Goal: Obtain resource: Download file/media

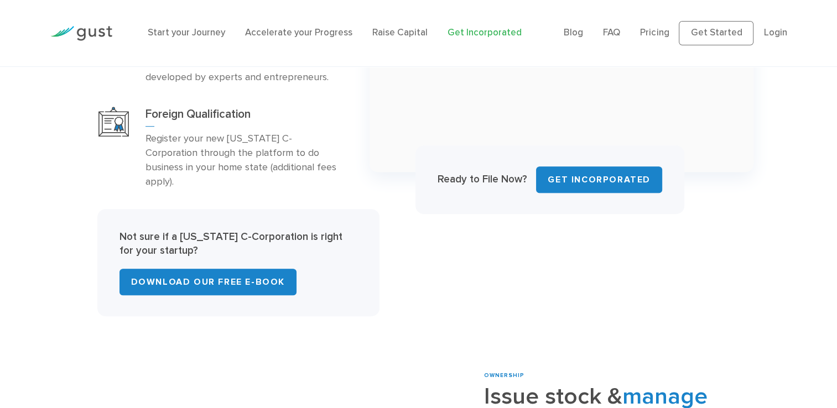
scroll to position [774, 0]
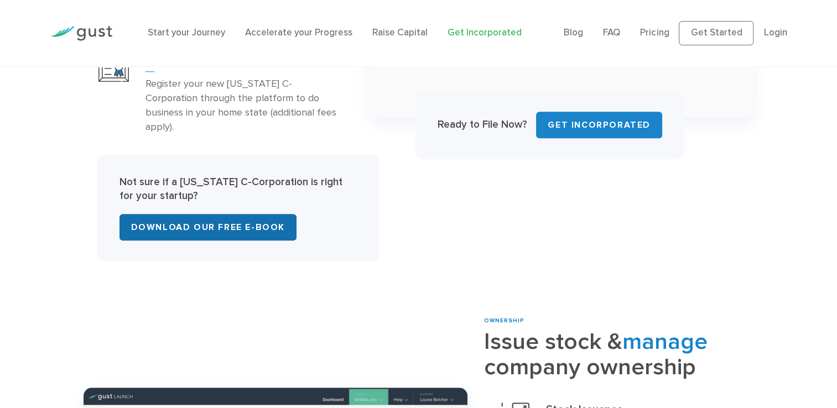
click at [211, 214] on link "Download Our Free E-Book" at bounding box center [207, 227] width 177 height 27
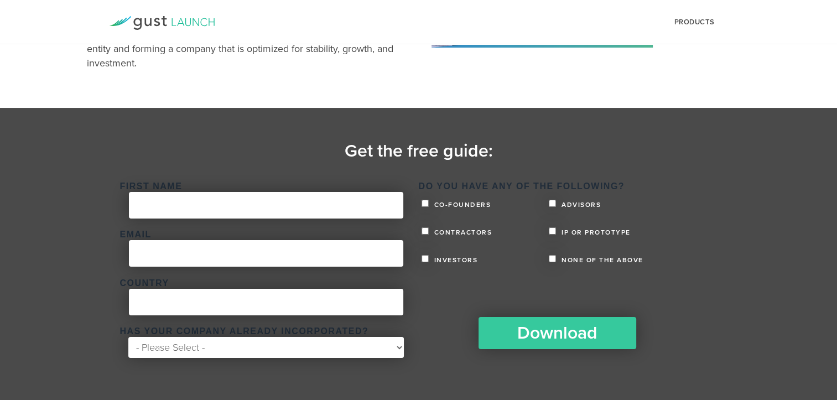
scroll to position [165, 0]
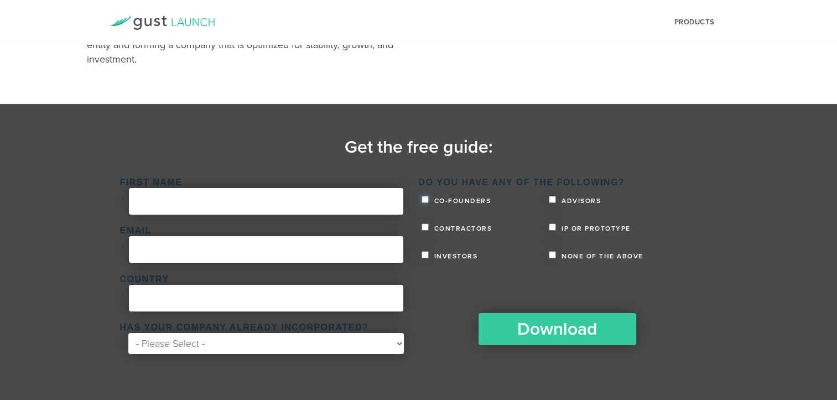
click at [422, 198] on input "Co-founders" at bounding box center [424, 199] width 7 height 7
checkbox input "true"
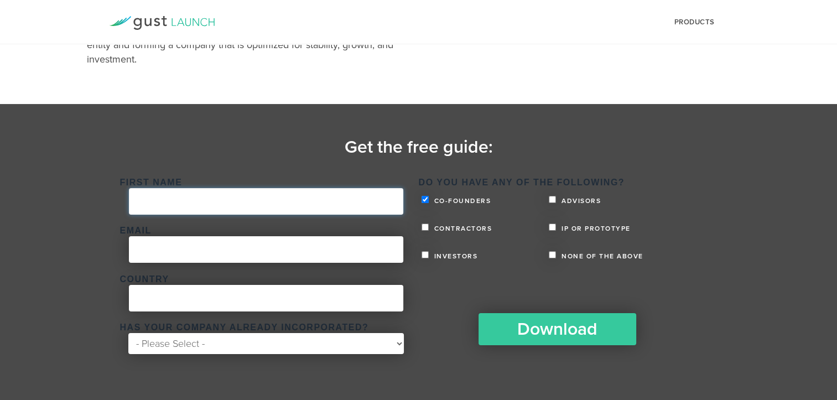
click at [212, 205] on input "First Name *" at bounding box center [266, 201] width 274 height 27
type input "Maria Carolina"
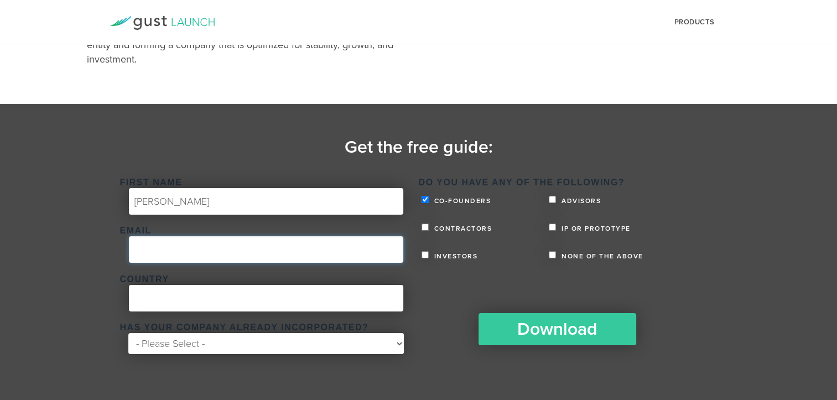
type input "c.hoffmann@usp.br"
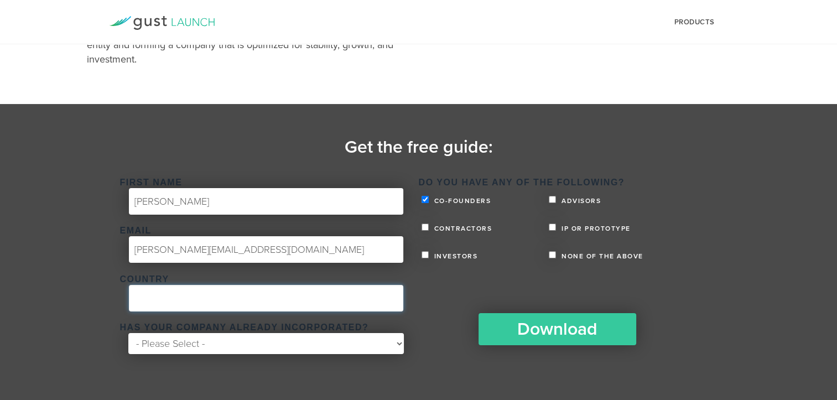
type input "Brasil"
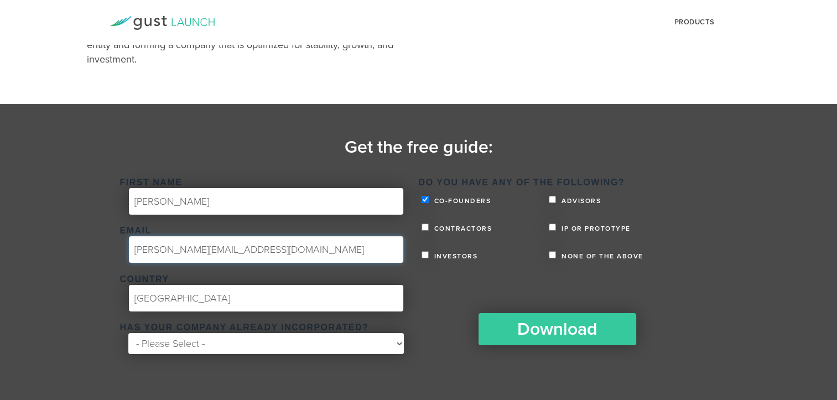
drag, startPoint x: 224, startPoint y: 248, endPoint x: 117, endPoint y: 244, distance: 106.8
click at [120, 245] on div "c.hoffmann@usp.br" at bounding box center [266, 249] width 292 height 27
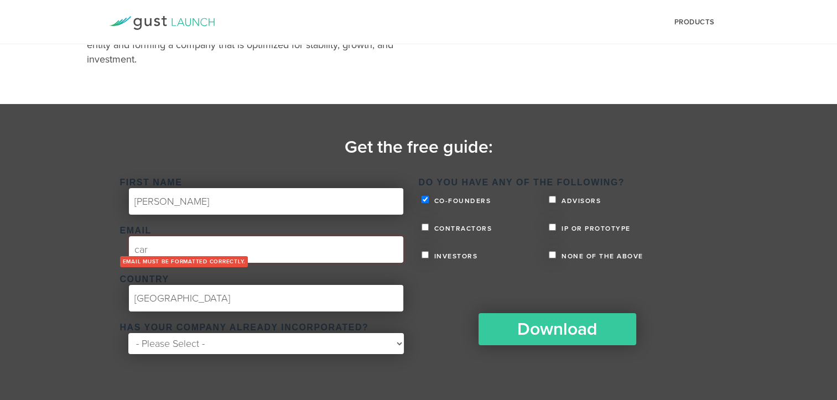
type input "caroldimedeiros@gmail.com"
click at [216, 348] on select "- Please Select - Yes No" at bounding box center [265, 343] width 275 height 21
click at [218, 341] on select "- Please Select - Yes No" at bounding box center [265, 343] width 275 height 21
select select "Yes"
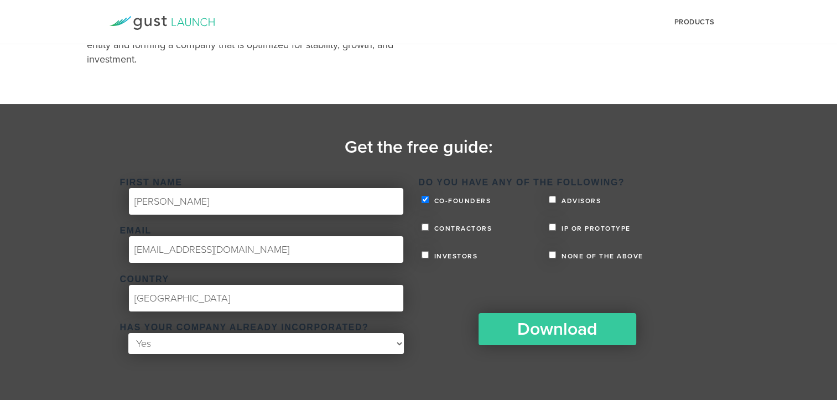
click at [128, 333] on select "- Please Select - Yes No" at bounding box center [265, 343] width 275 height 21
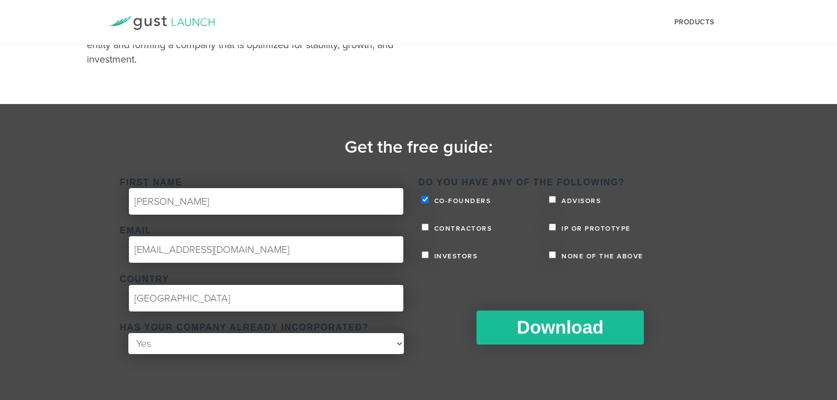
click at [565, 333] on input "Download" at bounding box center [559, 327] width 167 height 34
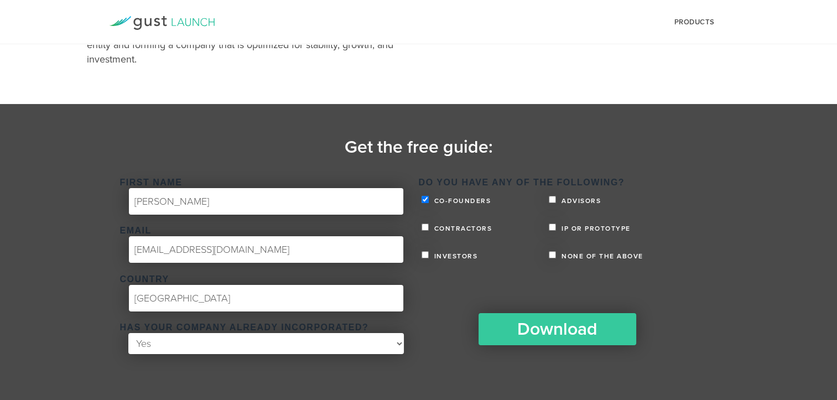
scroll to position [22, 0]
